Goal: Navigation & Orientation: Find specific page/section

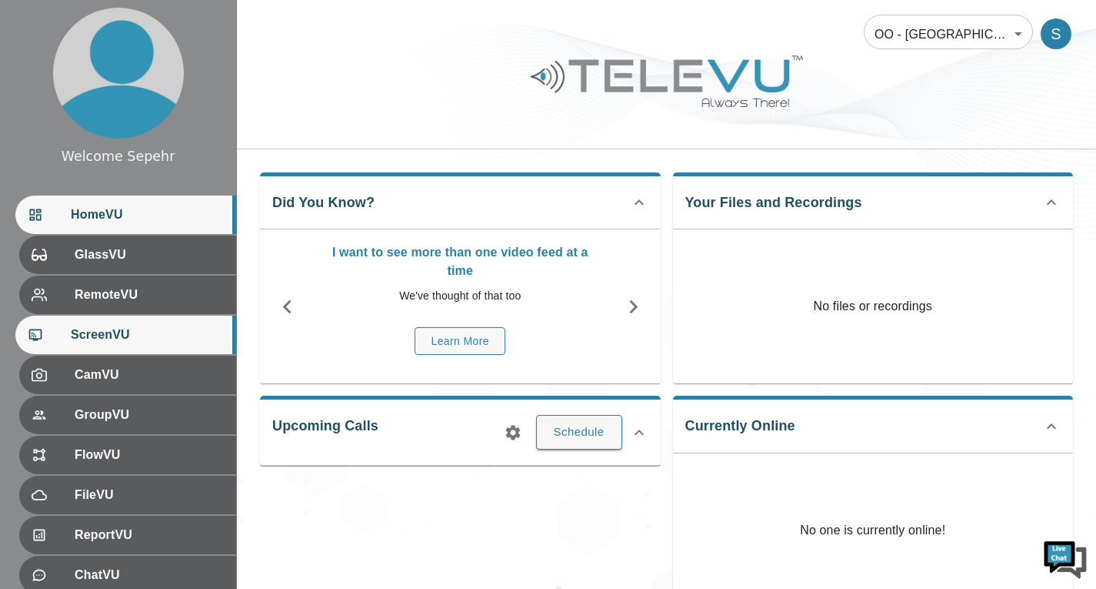
click at [158, 330] on span "ScreenVU" at bounding box center [147, 334] width 153 height 18
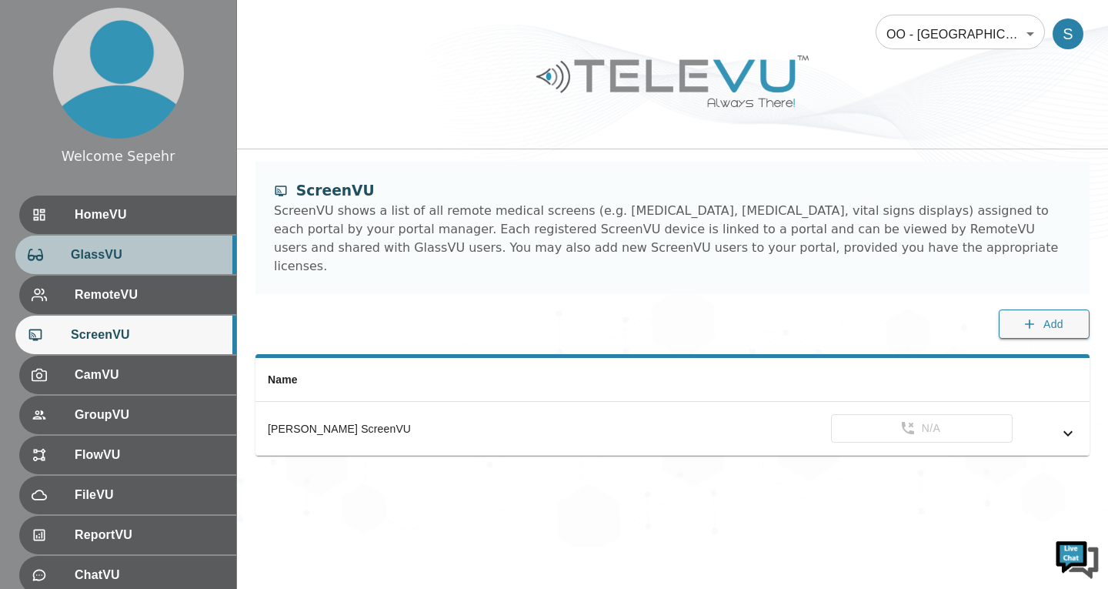
click at [96, 264] on div "GlassVU" at bounding box center [125, 254] width 221 height 38
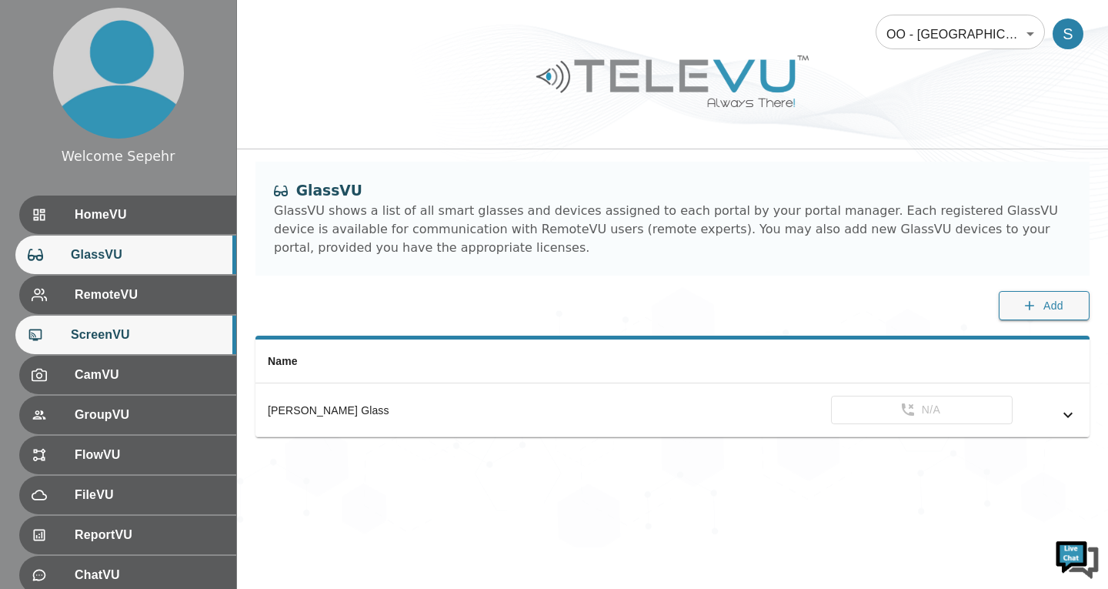
click at [135, 332] on span "ScreenVU" at bounding box center [147, 334] width 153 height 18
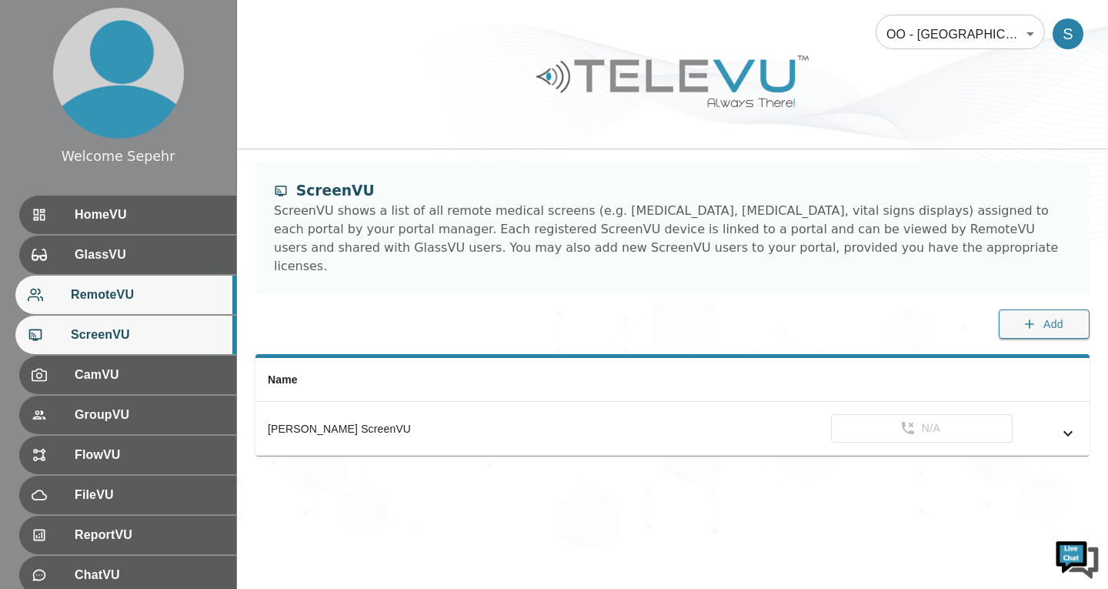
click at [204, 300] on span "RemoteVU" at bounding box center [147, 294] width 153 height 18
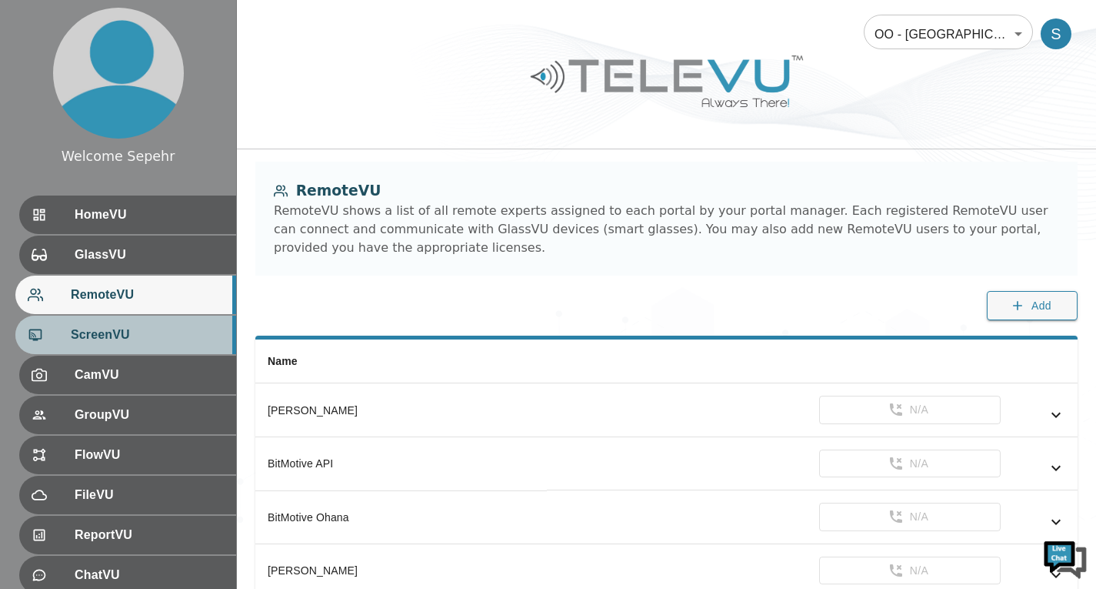
click at [202, 332] on span "ScreenVU" at bounding box center [147, 334] width 153 height 18
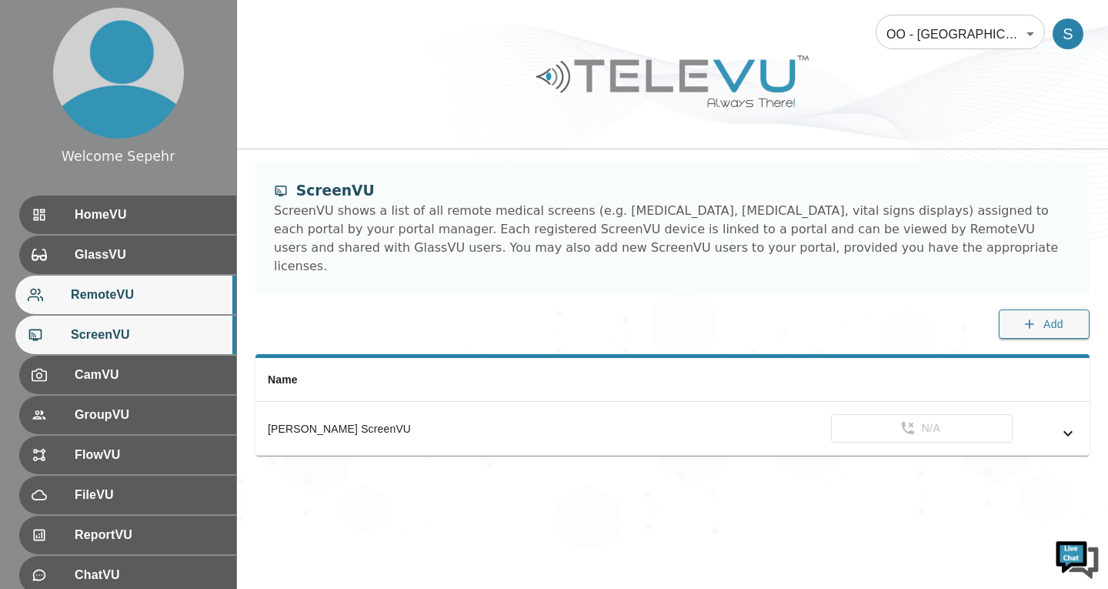
click at [177, 286] on span "RemoteVU" at bounding box center [147, 294] width 153 height 18
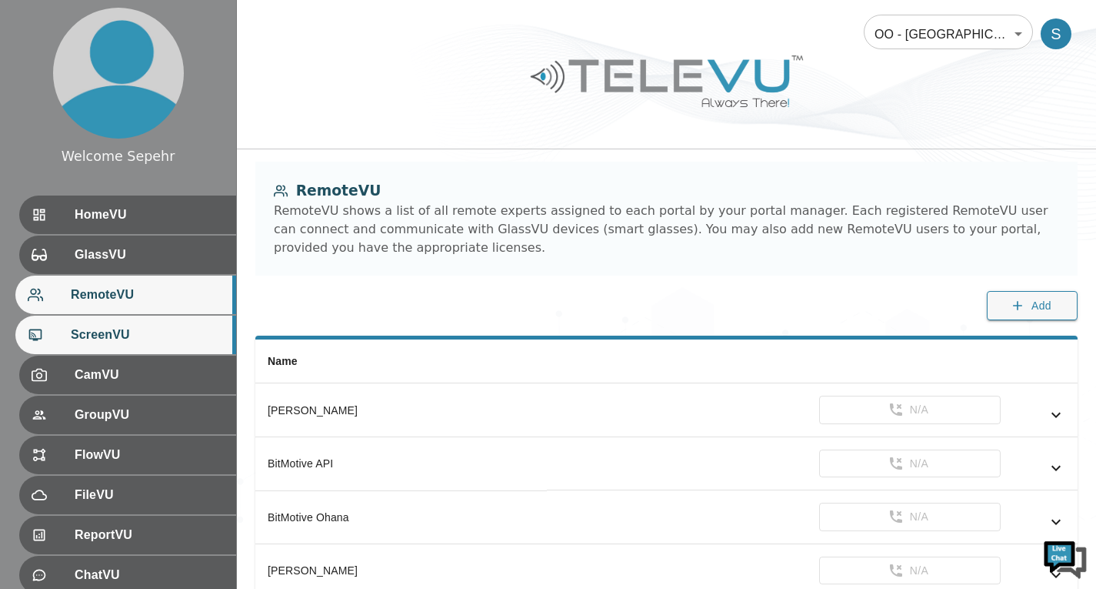
click at [190, 318] on div "ScreenVU" at bounding box center [125, 334] width 221 height 38
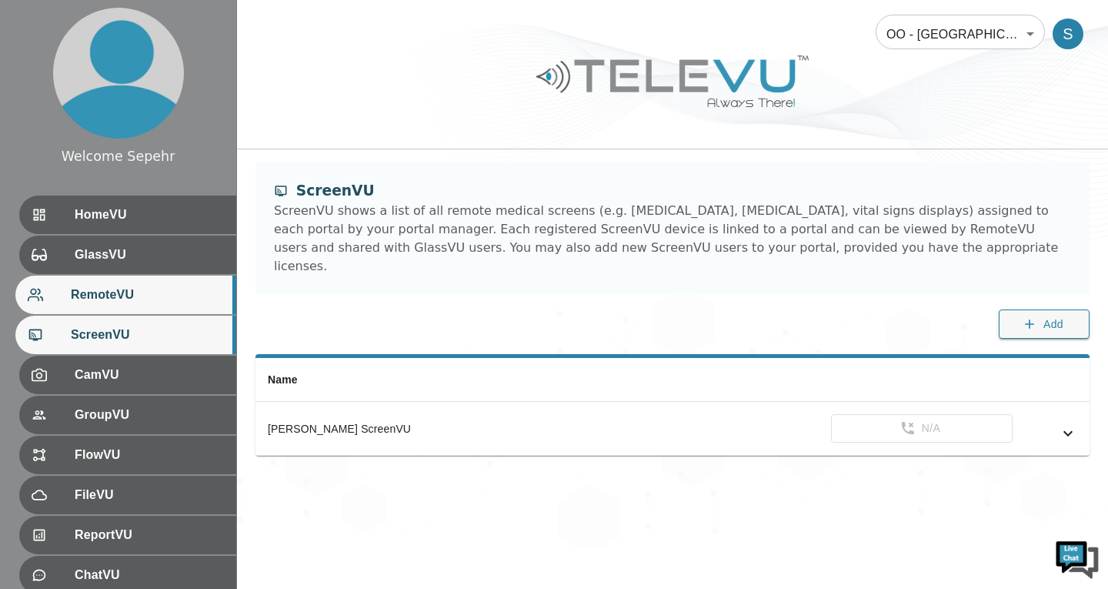
click at [148, 309] on div "RemoteVU" at bounding box center [125, 294] width 221 height 38
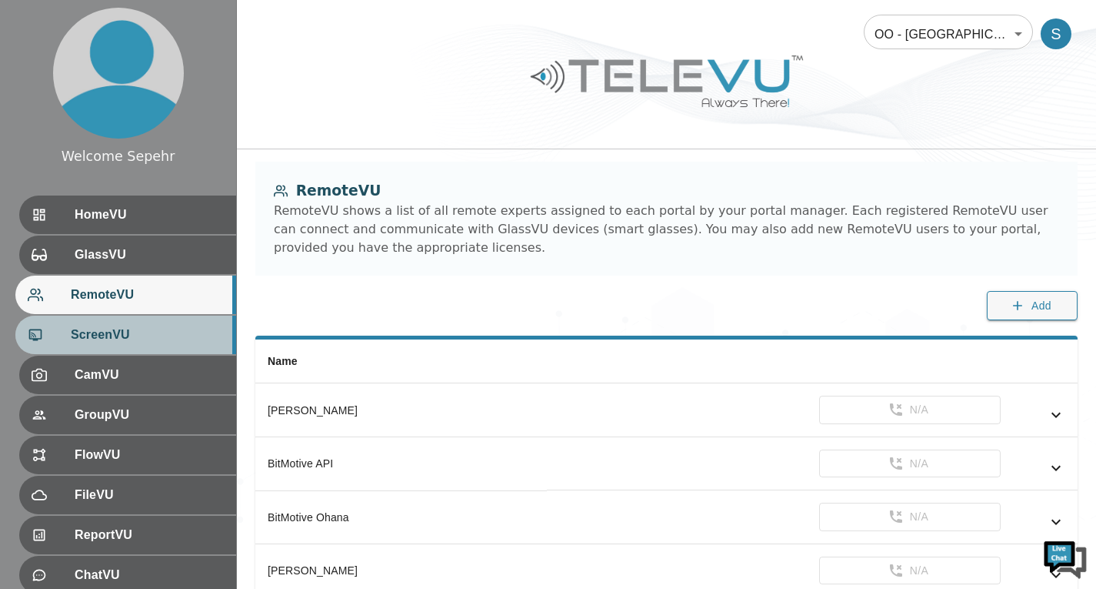
click at [162, 334] on span "ScreenVU" at bounding box center [147, 334] width 153 height 18
